Goal: Learn about a topic

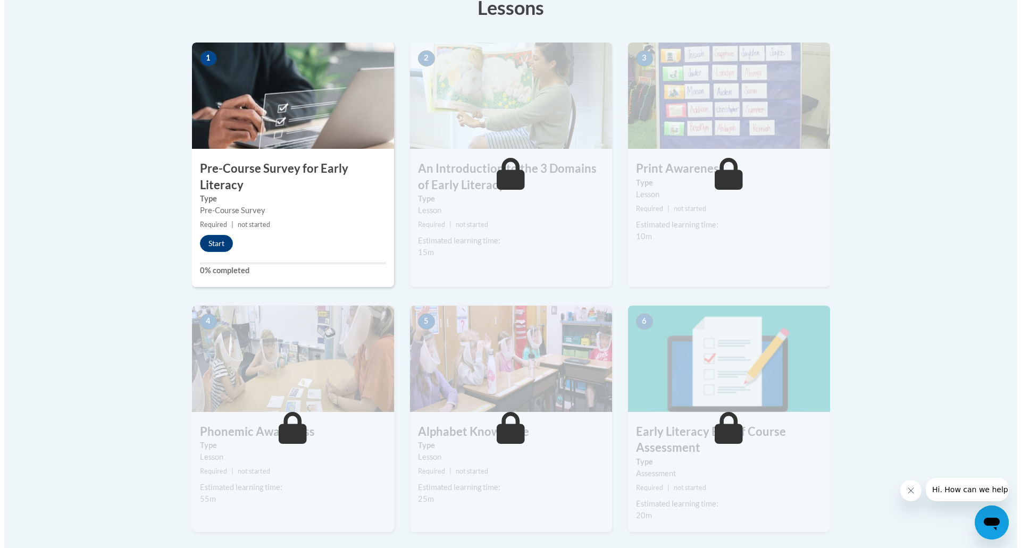
scroll to position [315, 0]
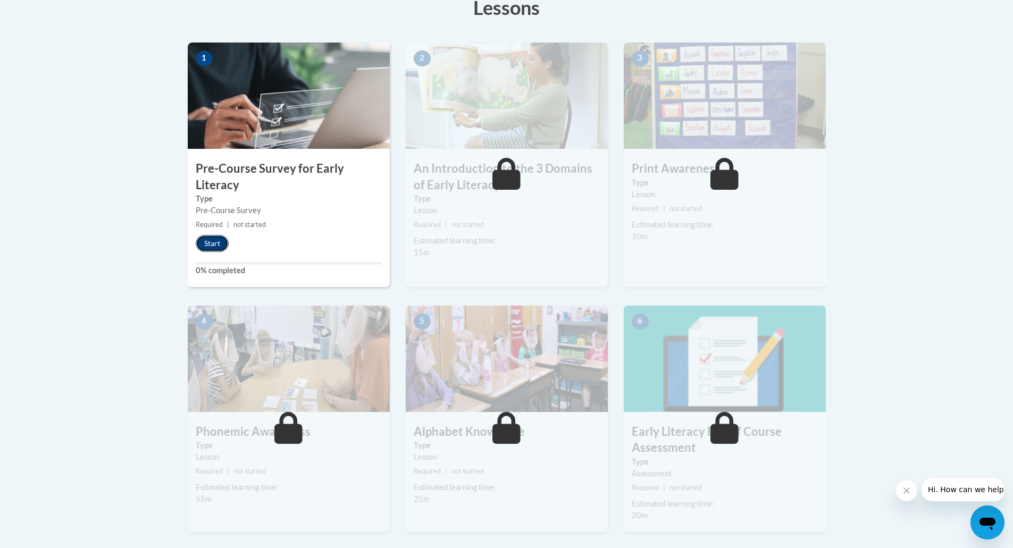
click at [216, 245] on button "Start" at bounding box center [212, 243] width 33 height 17
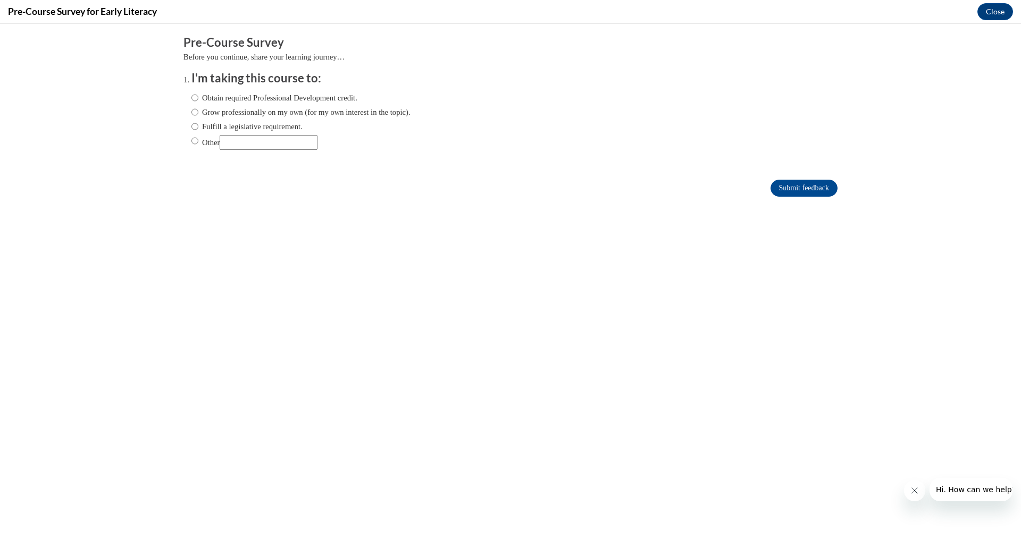
scroll to position [0, 0]
click at [191, 127] on input "Fulfill a legislative requirement." at bounding box center [194, 127] width 7 height 12
radio input "true"
click at [795, 187] on input "Submit feedback" at bounding box center [804, 188] width 67 height 17
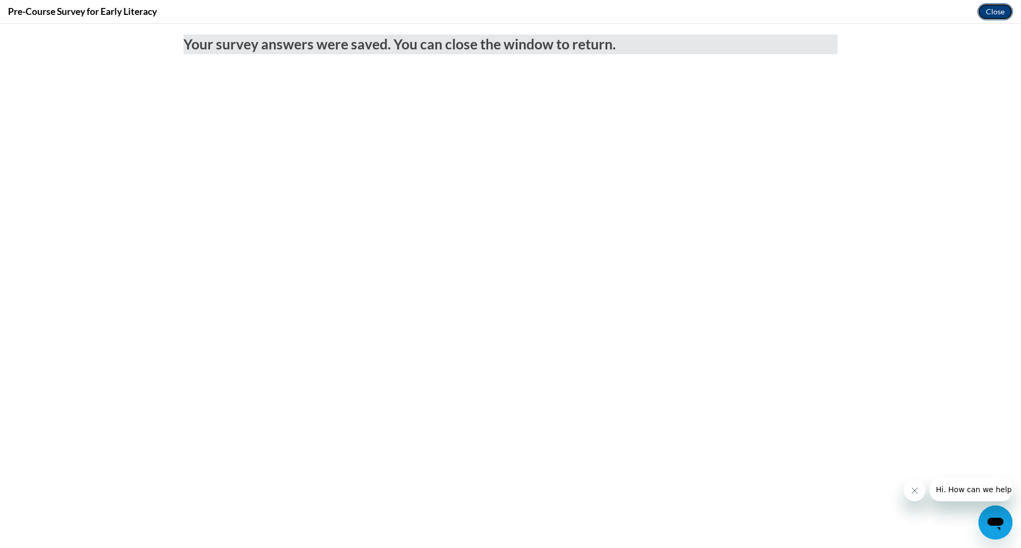
click at [998, 12] on button "Close" at bounding box center [996, 11] width 36 height 17
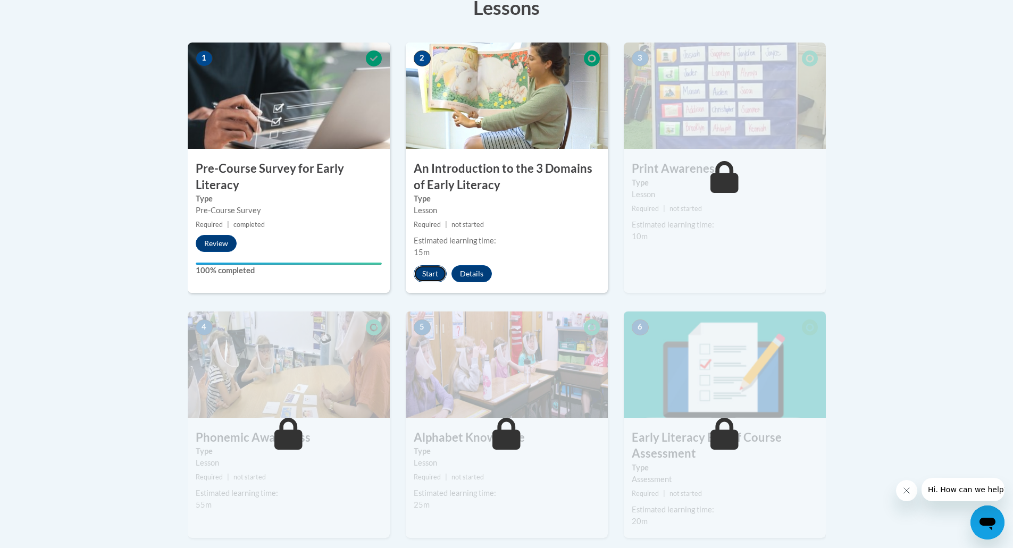
click at [423, 273] on button "Start" at bounding box center [430, 273] width 33 height 17
